Goal: Information Seeking & Learning: Learn about a topic

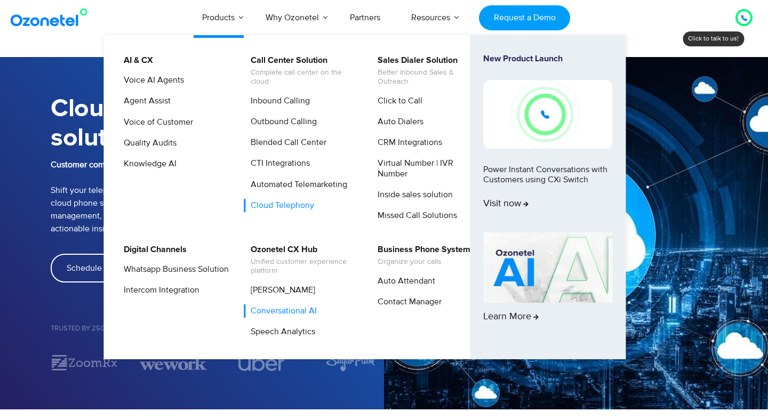
click at [280, 310] on link "Conversational AI" at bounding box center [281, 310] width 75 height 13
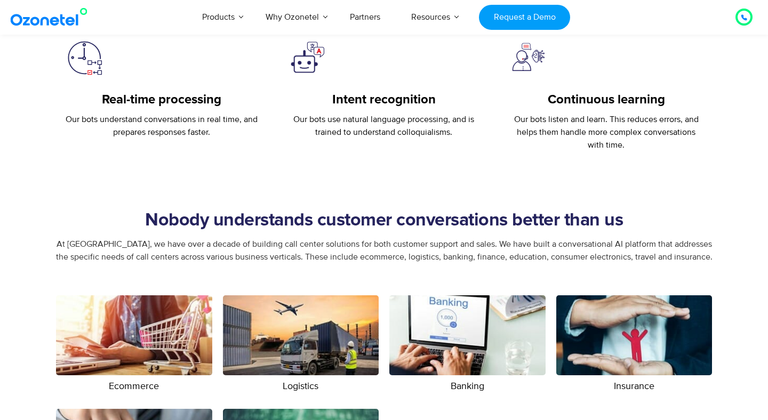
scroll to position [1397, 0]
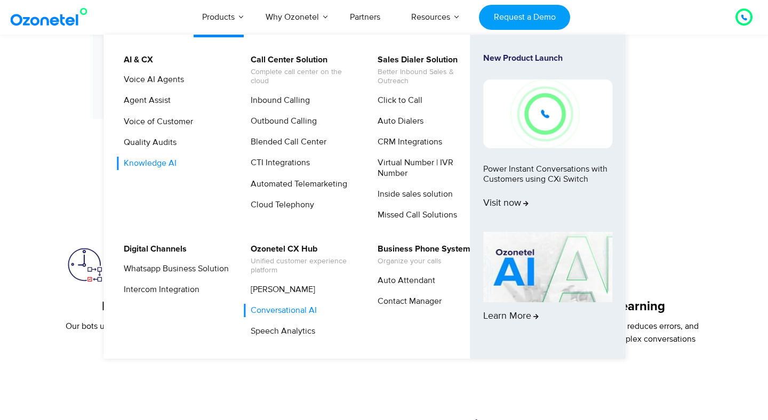
click at [156, 167] on link "Knowledge AI" at bounding box center [147, 163] width 61 height 13
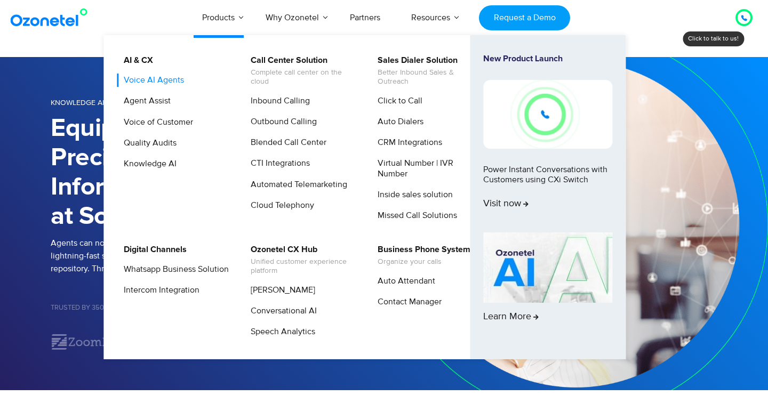
click at [158, 77] on link "Voice AI Agents" at bounding box center [151, 80] width 69 height 13
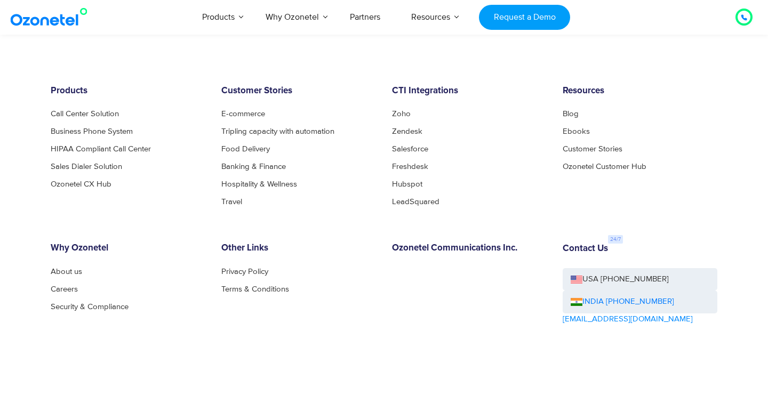
scroll to position [2212, 0]
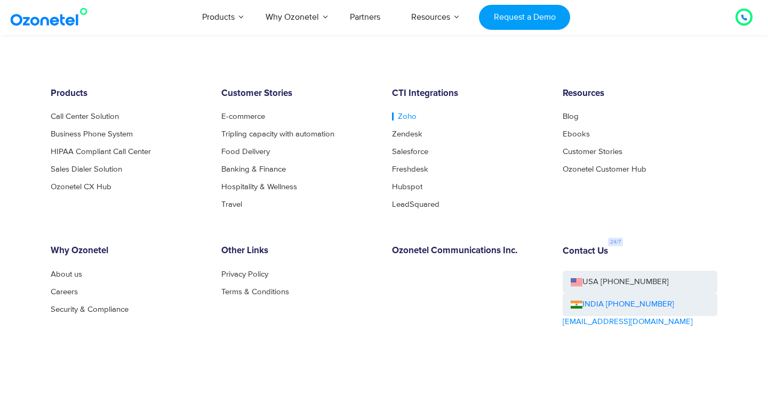
click at [402, 114] on link "Zoho" at bounding box center [404, 116] width 25 height 8
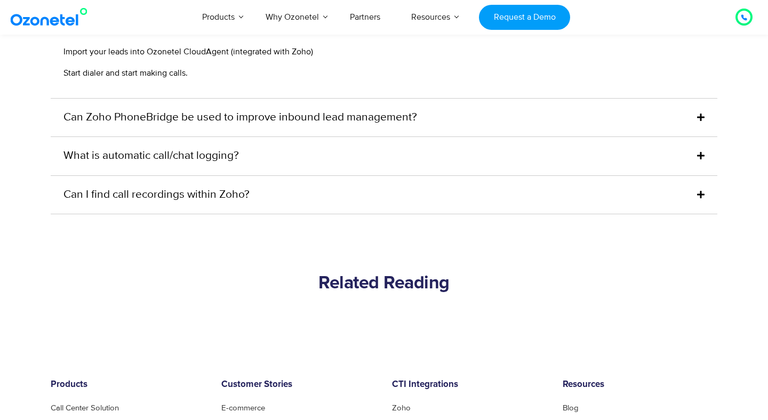
scroll to position [2758, 0]
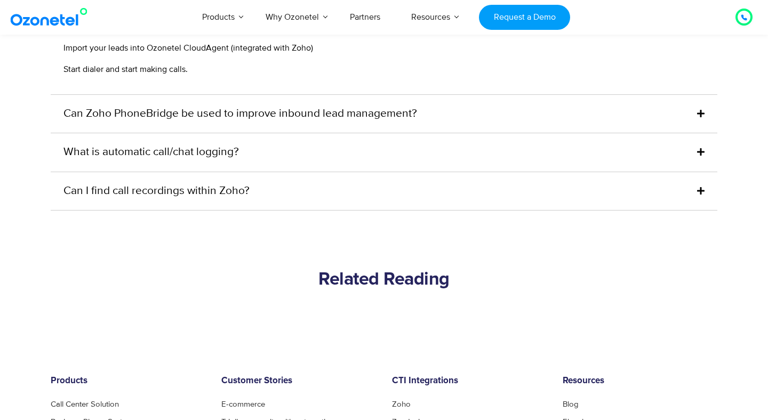
click at [395, 150] on div "What is automatic call/chat logging?" at bounding box center [384, 152] width 666 height 38
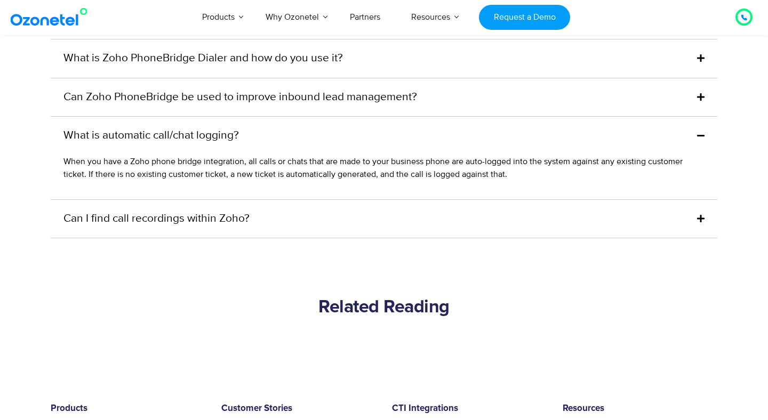
scroll to position [2665, 0]
click at [374, 126] on div "What is automatic call/chat logging?" at bounding box center [384, 136] width 666 height 38
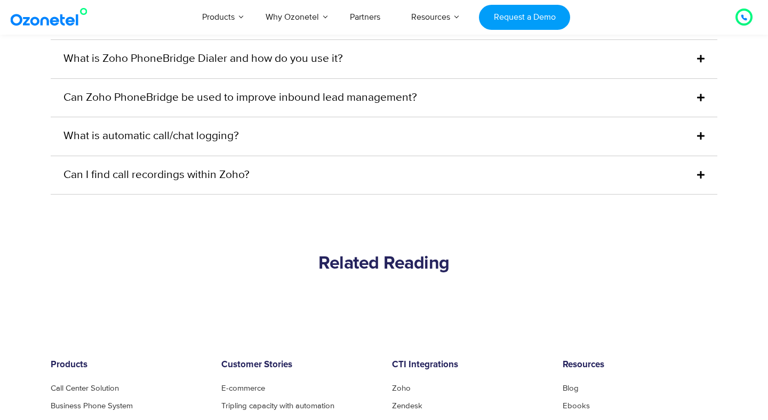
click at [368, 166] on div "Can I find call recordings within Zoho?" at bounding box center [384, 175] width 666 height 38
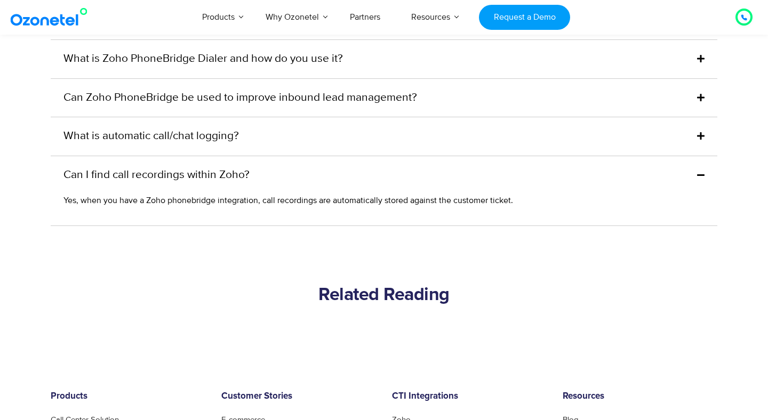
click at [368, 166] on div "Can I find call recordings within Zoho?" at bounding box center [384, 175] width 666 height 38
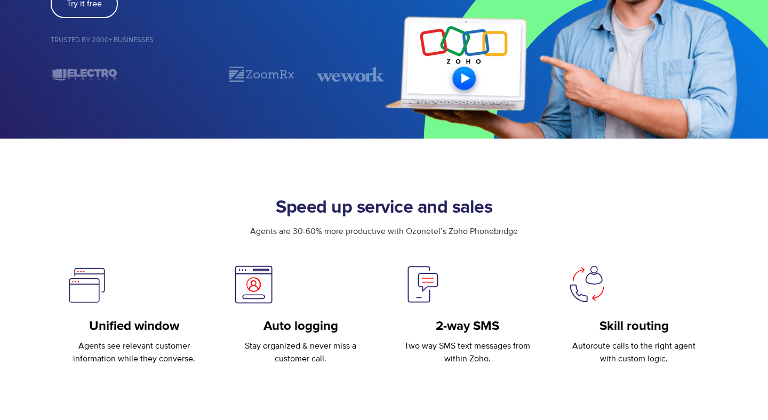
scroll to position [0, 0]
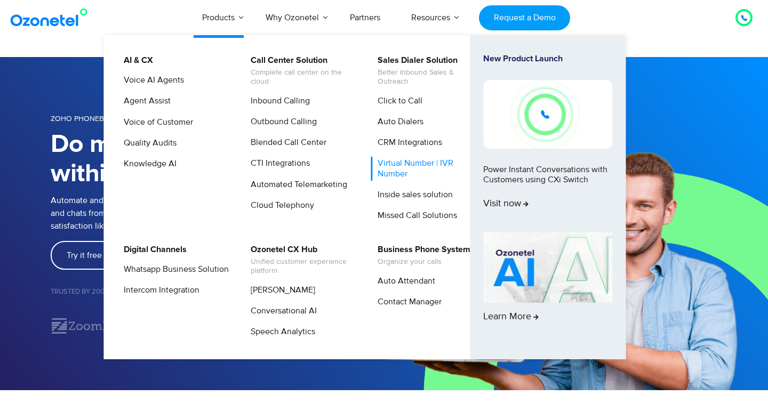
click at [416, 170] on link "Virtual Number | IVR Number" at bounding box center [428, 168] width 114 height 23
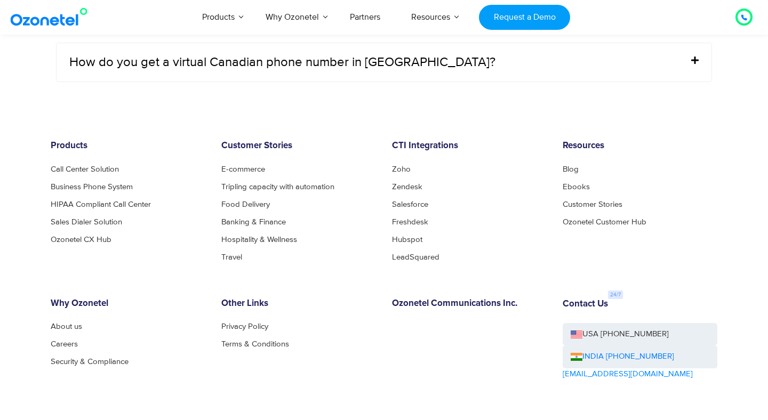
scroll to position [4599, 0]
